Goal: Information Seeking & Learning: Learn about a topic

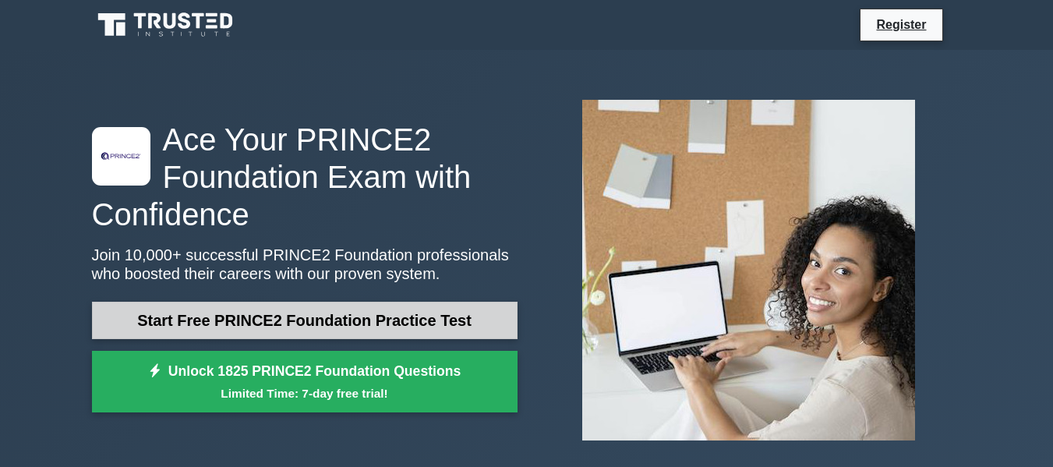
click at [192, 325] on link "Start Free PRINCE2 Foundation Practice Test" at bounding box center [304, 320] width 425 height 37
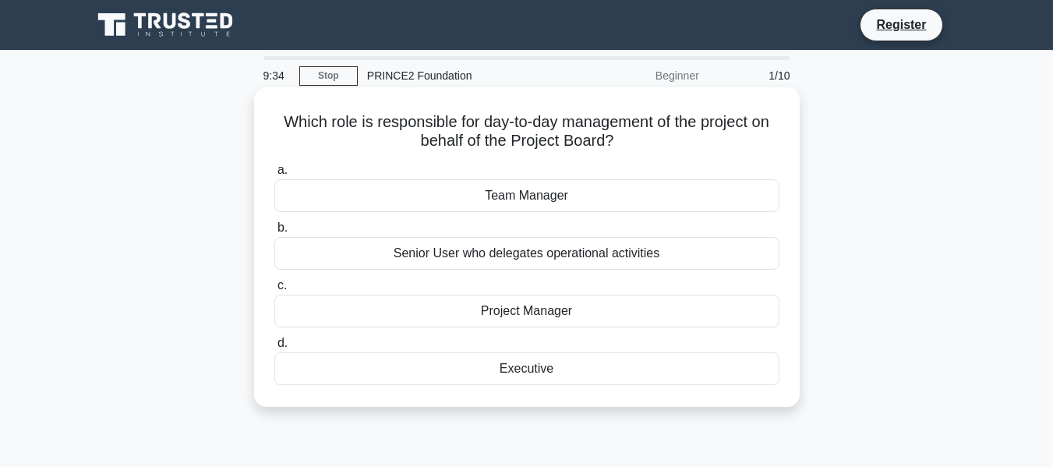
click at [448, 200] on div "Team Manager" at bounding box center [526, 195] width 505 height 33
click at [274, 175] on input "a. Team Manager" at bounding box center [274, 170] width 0 height 10
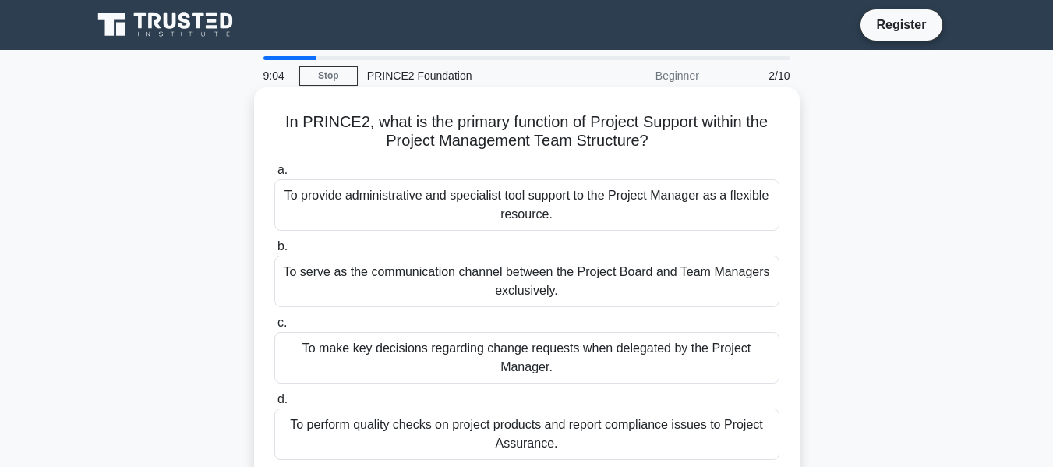
click at [467, 430] on div "To perform quality checks on project products and report compliance issues to P…" at bounding box center [526, 433] width 505 height 51
click at [274, 404] on input "d. To perform quality checks on project products and report compliance issues t…" at bounding box center [274, 399] width 0 height 10
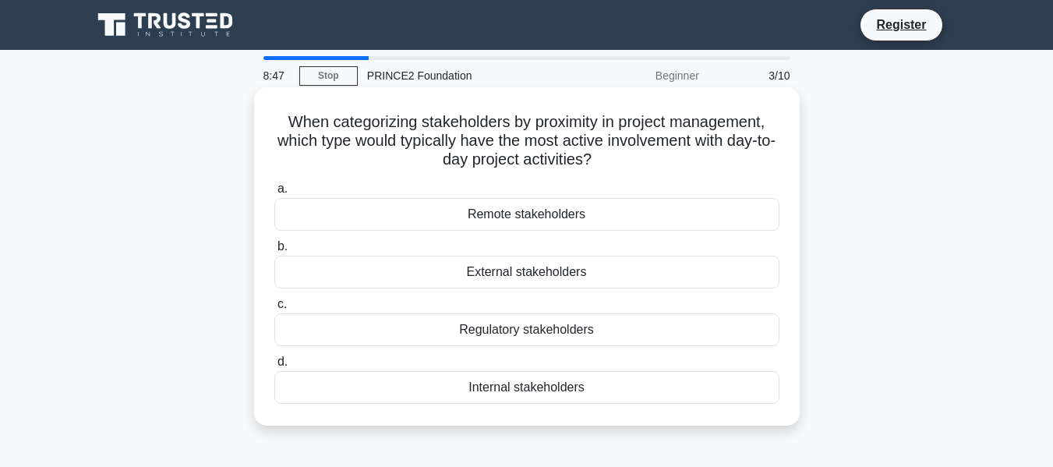
click at [382, 340] on div "Regulatory stakeholders" at bounding box center [526, 329] width 505 height 33
click at [274, 309] on input "c. Regulatory stakeholders" at bounding box center [274, 304] width 0 height 10
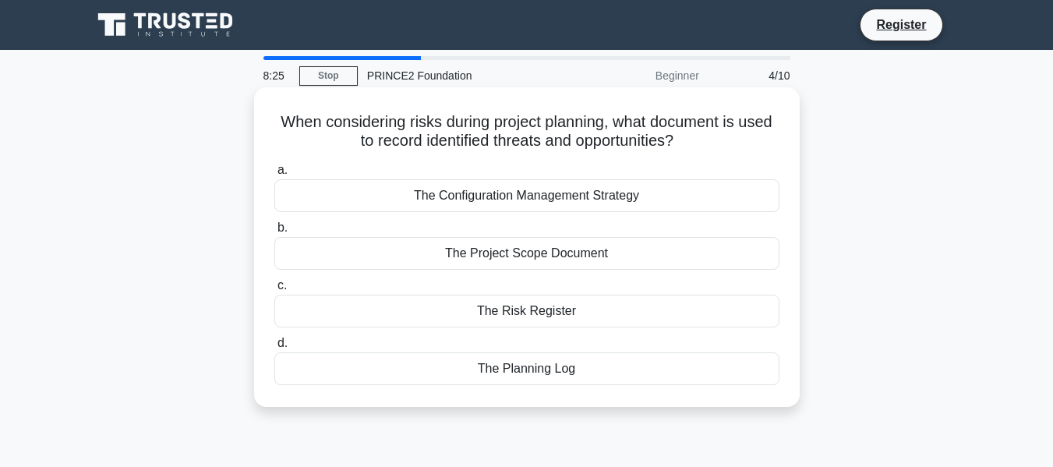
click at [431, 193] on div "The Configuration Management Strategy" at bounding box center [526, 195] width 505 height 33
click at [274, 175] on input "a. The Configuration Management Strategy" at bounding box center [274, 170] width 0 height 10
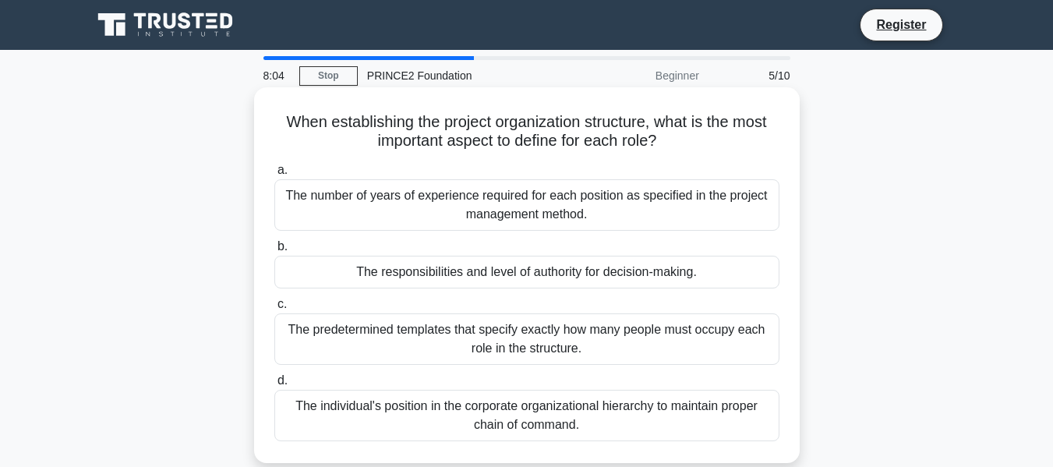
click at [414, 414] on div "The individual's position in the corporate organizational hierarchy to maintain…" at bounding box center [526, 415] width 505 height 51
click at [274, 386] on input "d. The individual's position in the corporate organizational hierarchy to maint…" at bounding box center [274, 381] width 0 height 10
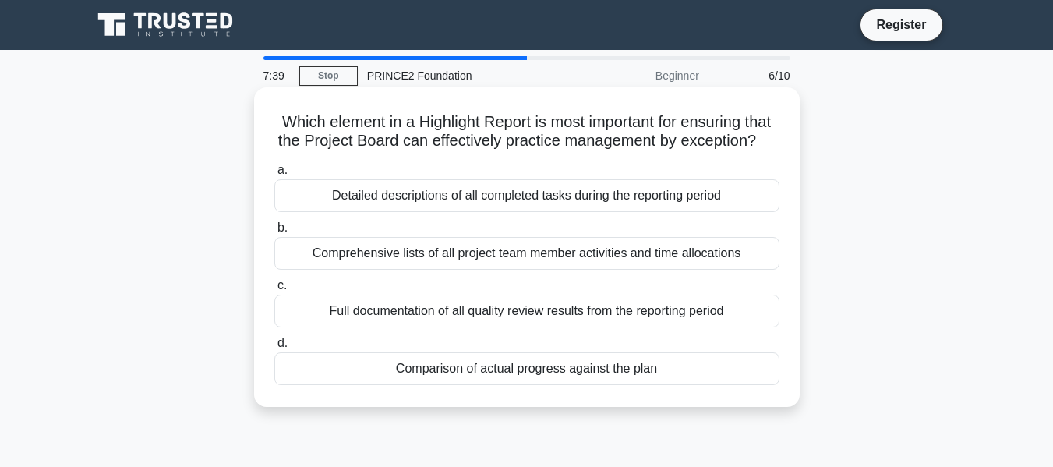
click at [509, 212] on div "Detailed descriptions of all completed tasks during the reporting period" at bounding box center [526, 195] width 505 height 33
click at [274, 175] on input "a. Detailed descriptions of all completed tasks during the reporting period" at bounding box center [274, 170] width 0 height 10
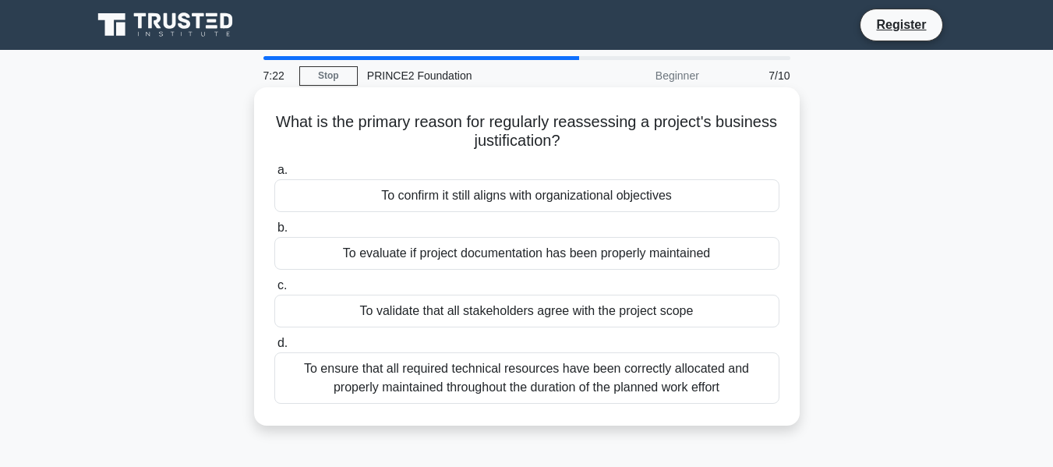
click at [509, 393] on div "To ensure that all required technical resources have been correctly allocated a…" at bounding box center [526, 377] width 505 height 51
click at [274, 348] on input "d. To ensure that all required technical resources have been correctly allocate…" at bounding box center [274, 343] width 0 height 10
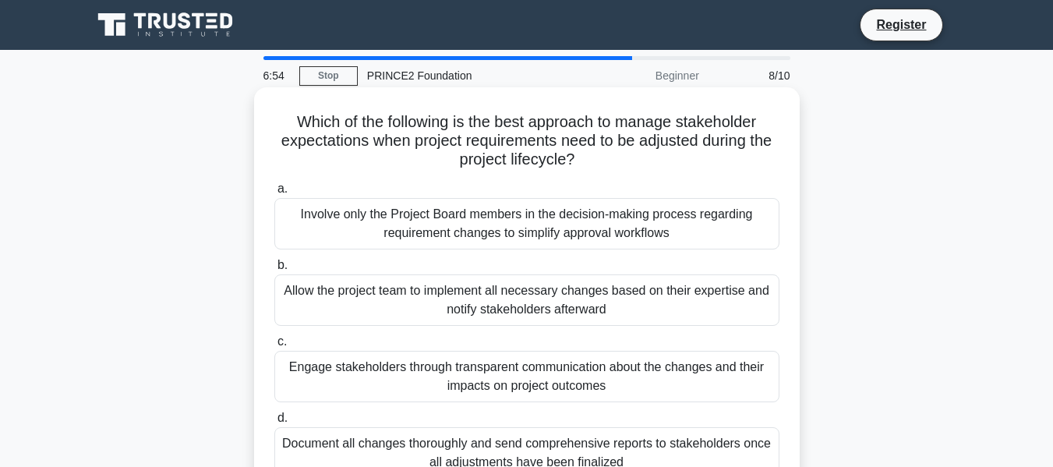
click at [502, 448] on div "Document all changes thoroughly and send comprehensive reports to stakeholders …" at bounding box center [526, 452] width 505 height 51
click at [274, 423] on input "d. Document all changes thoroughly and send comprehensive reports to stakeholde…" at bounding box center [274, 418] width 0 height 10
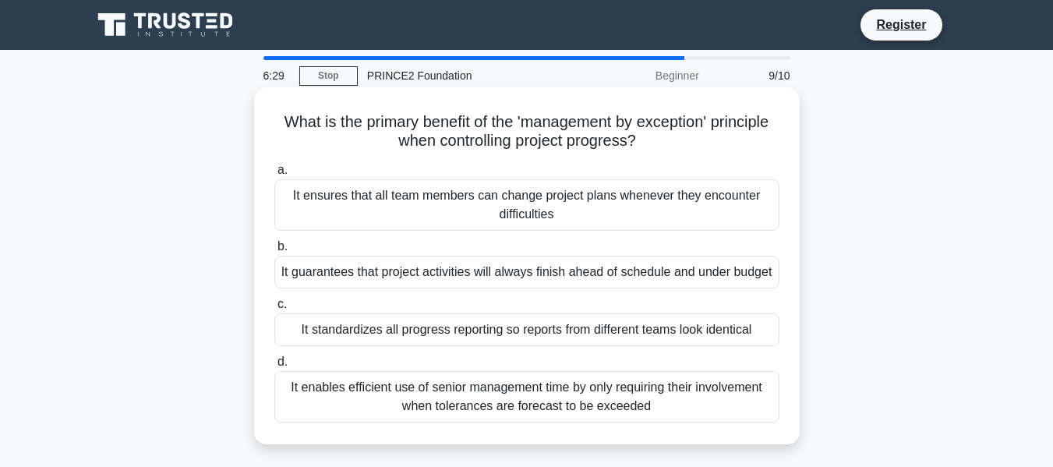
click at [516, 392] on div "It enables efficient use of senior management time by only requiring their invo…" at bounding box center [526, 396] width 505 height 51
click at [274, 367] on input "d. It enables efficient use of senior management time by only requiring their i…" at bounding box center [274, 362] width 0 height 10
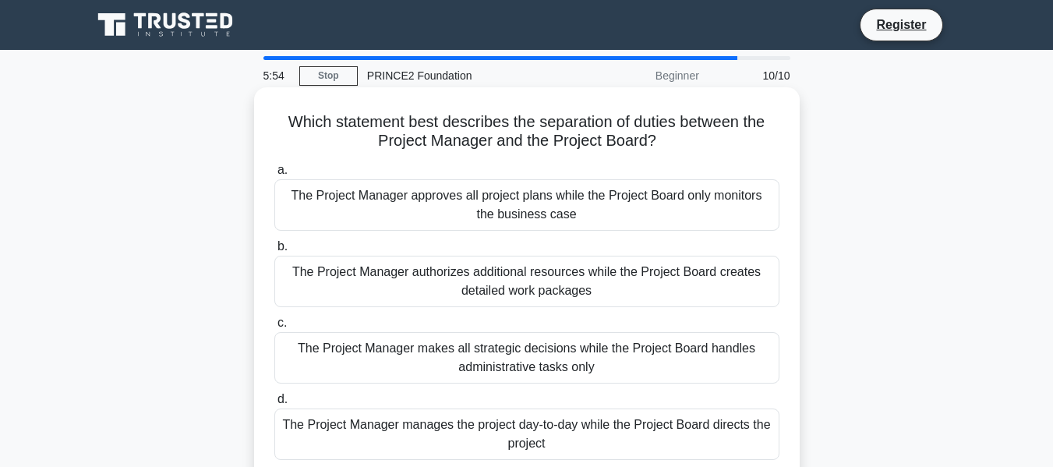
click at [474, 359] on div "The Project Manager makes all strategic decisions while the Project Board handl…" at bounding box center [526, 357] width 505 height 51
click at [274, 328] on input "c. The Project Manager makes all strategic decisions while the Project Board ha…" at bounding box center [274, 323] width 0 height 10
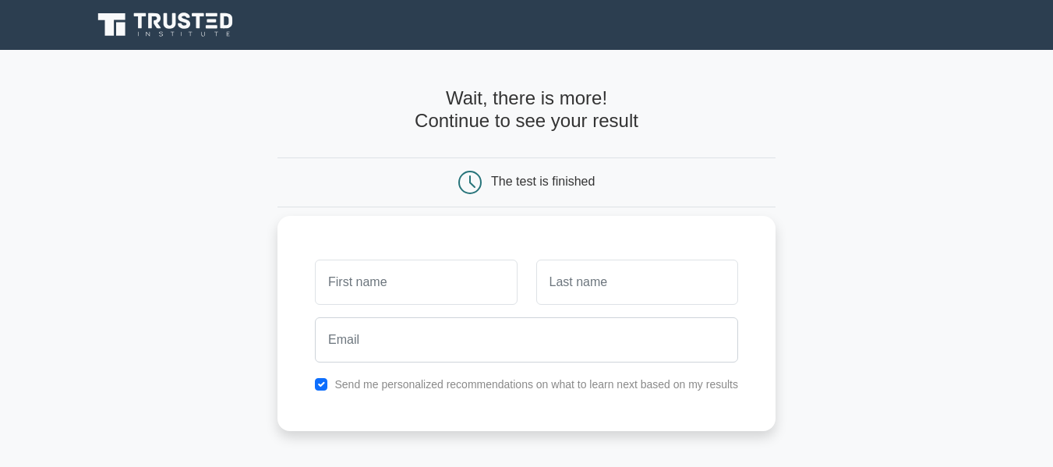
click at [425, 302] on input "text" at bounding box center [416, 281] width 202 height 45
type input "sammy"
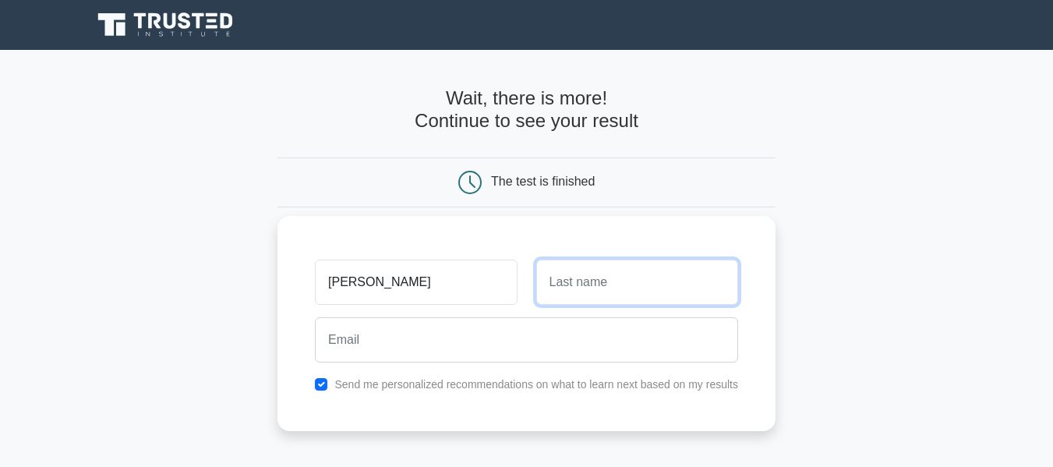
click at [583, 286] on input "text" at bounding box center [637, 281] width 202 height 45
type input "gacutan"
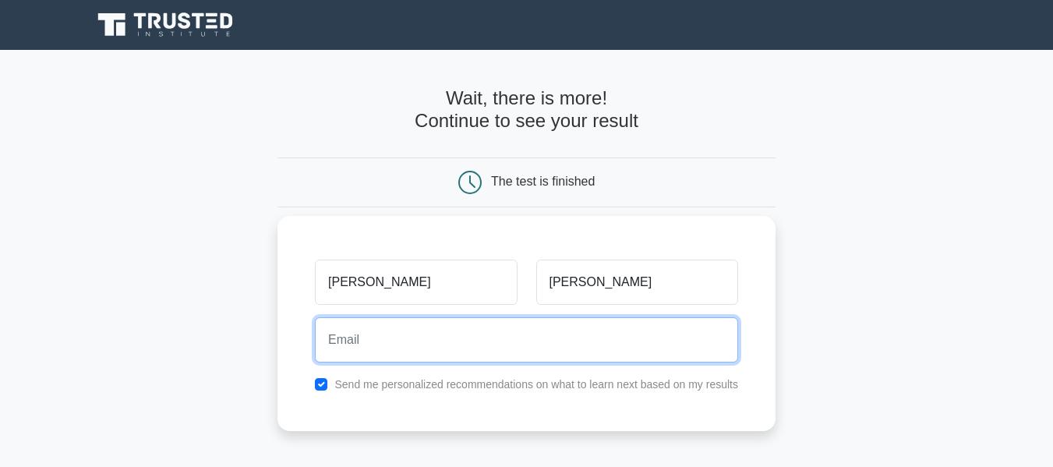
click at [393, 342] on input "email" at bounding box center [526, 339] width 423 height 45
type input "sammygacutan@gmail.com"
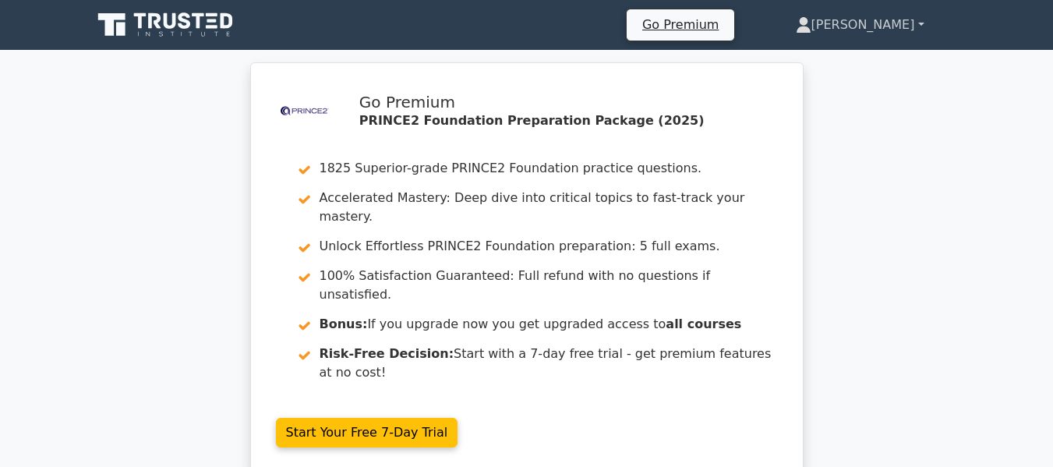
click at [887, 37] on link "[PERSON_NAME]" at bounding box center [859, 24] width 203 height 31
click at [850, 55] on link "Profile" at bounding box center [820, 61] width 123 height 25
